Goal: Transaction & Acquisition: Subscribe to service/newsletter

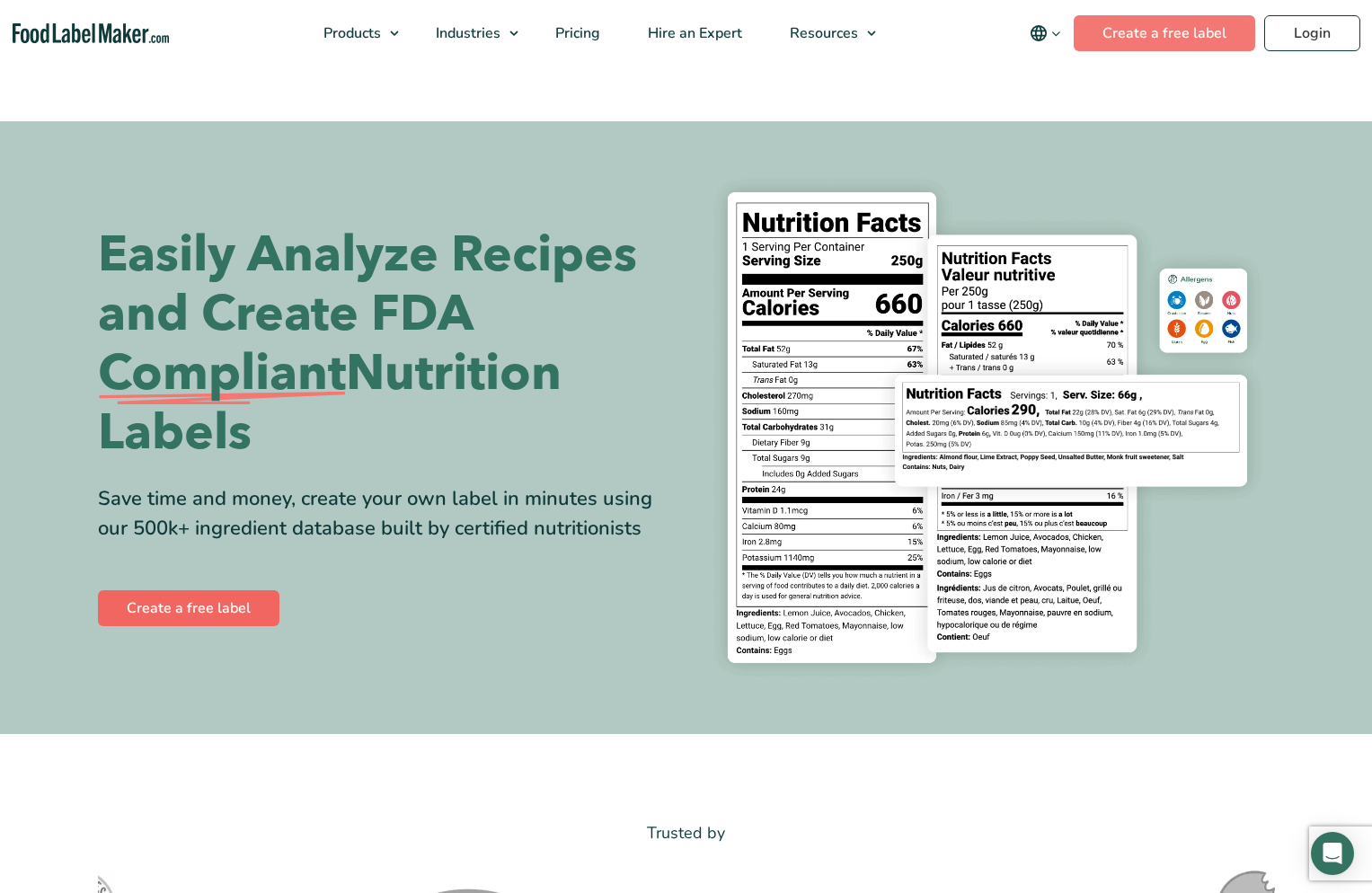
click at [209, 606] on link "Create a free label" at bounding box center [189, 609] width 182 height 36
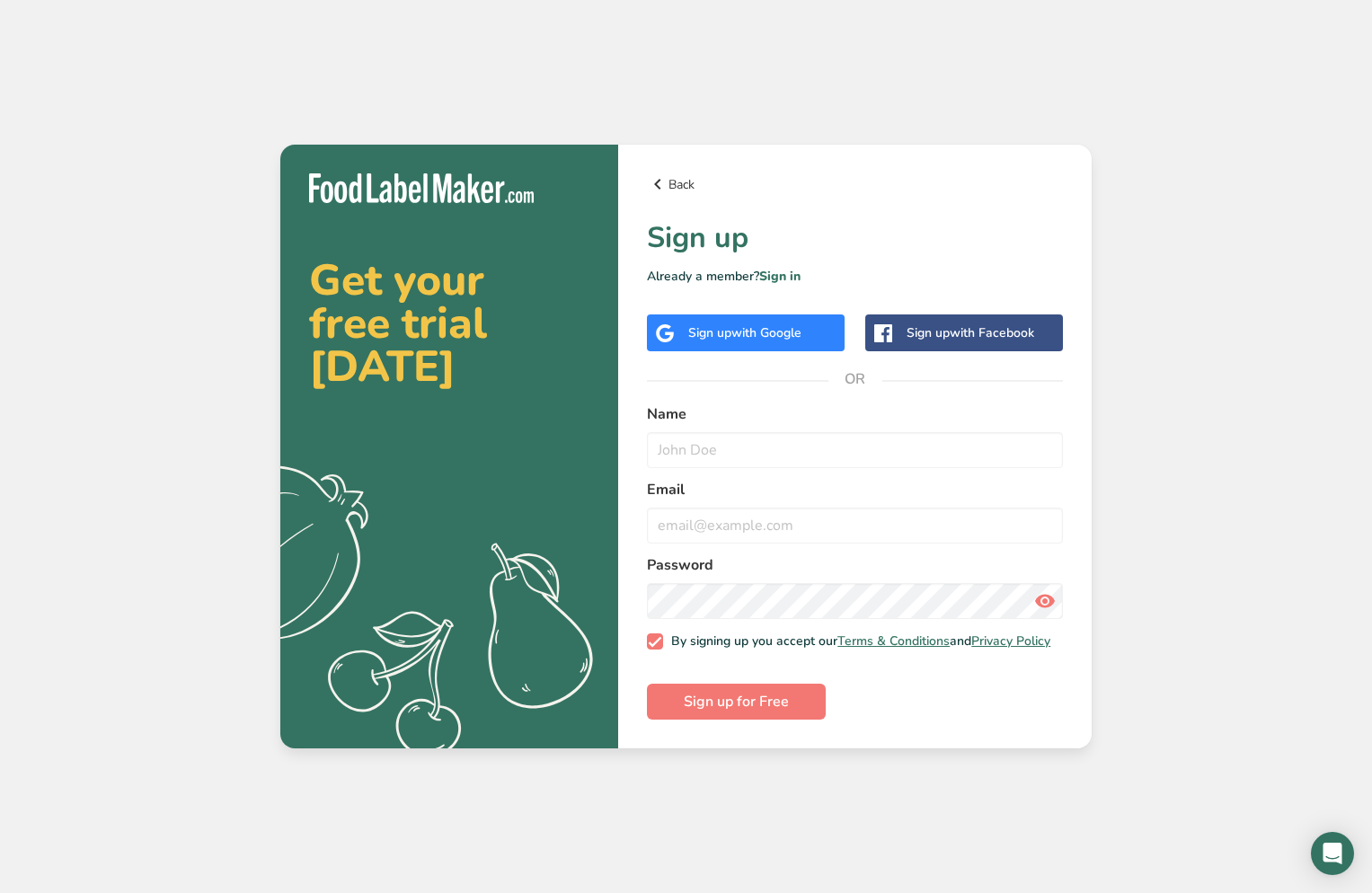
click at [659, 180] on icon at bounding box center [658, 184] width 22 height 33
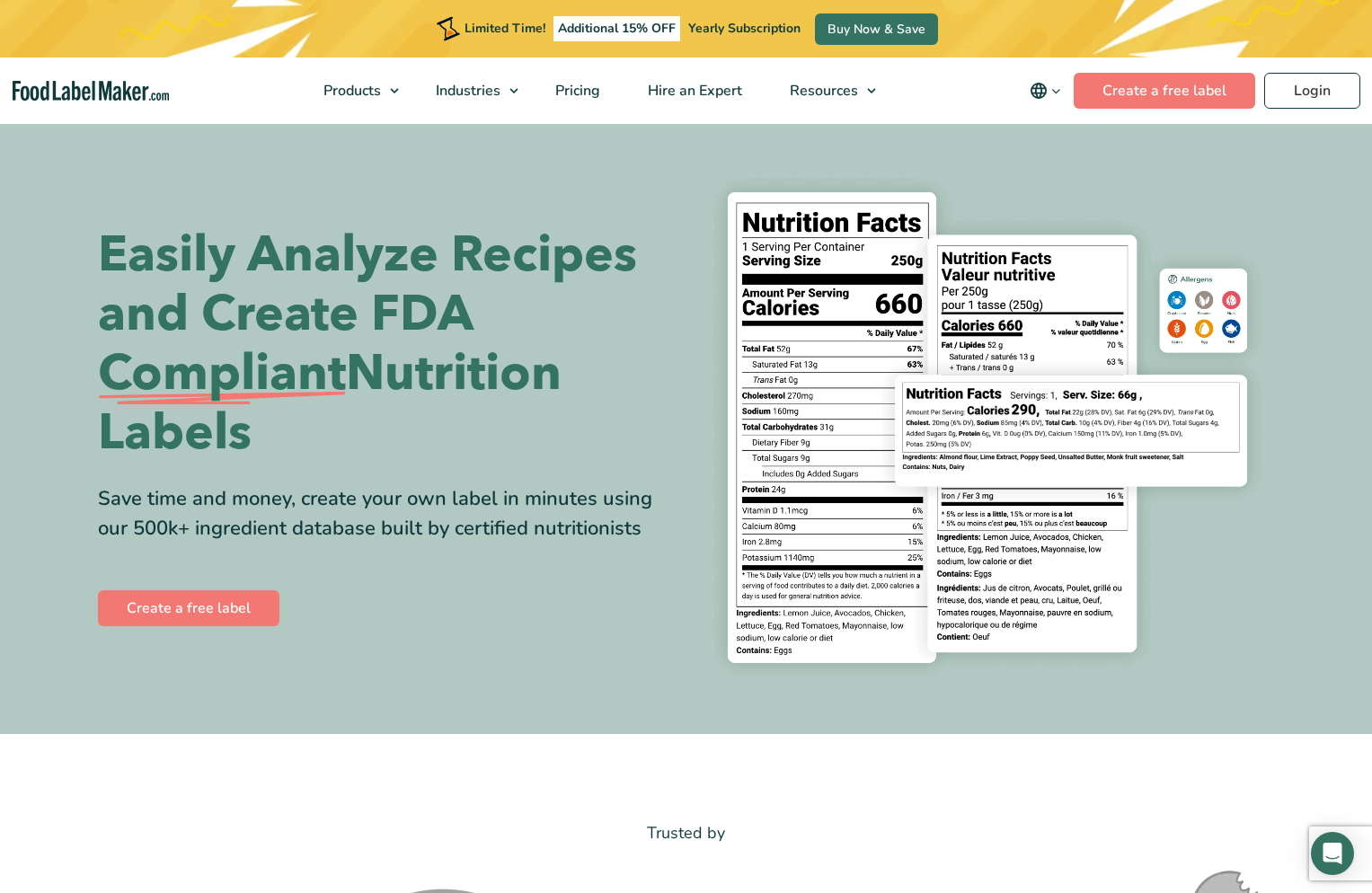
click at [1148, 29] on div "Limited Time! Additional 15% OFF Yearly Subscription Buy Now & Save" at bounding box center [686, 28] width 1372 height 57
click at [1154, 91] on link "Create a free label" at bounding box center [1165, 91] width 182 height 36
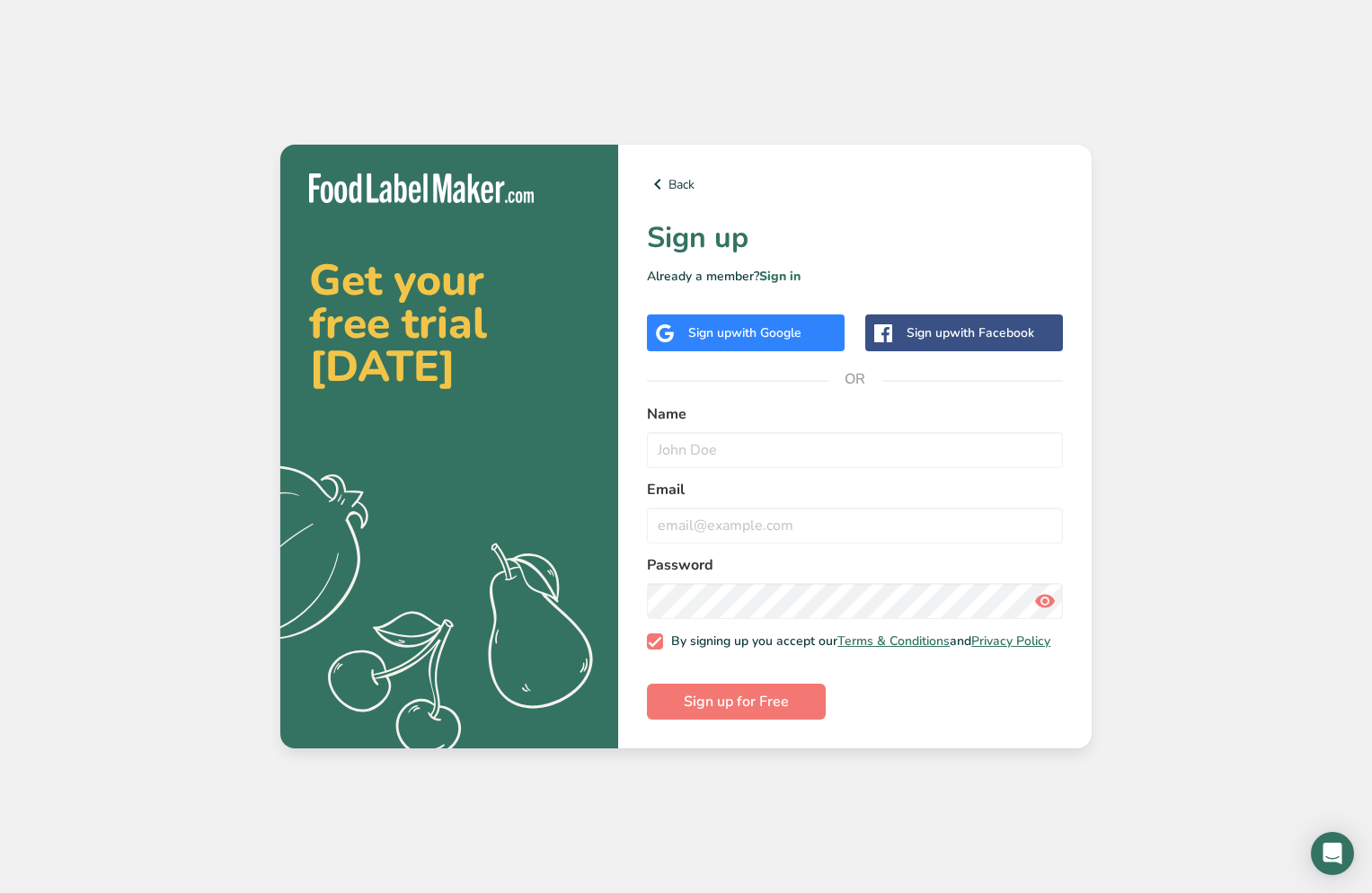
click at [740, 329] on span "with Google" at bounding box center [766, 332] width 70 height 17
